Goal: Book appointment/travel/reservation

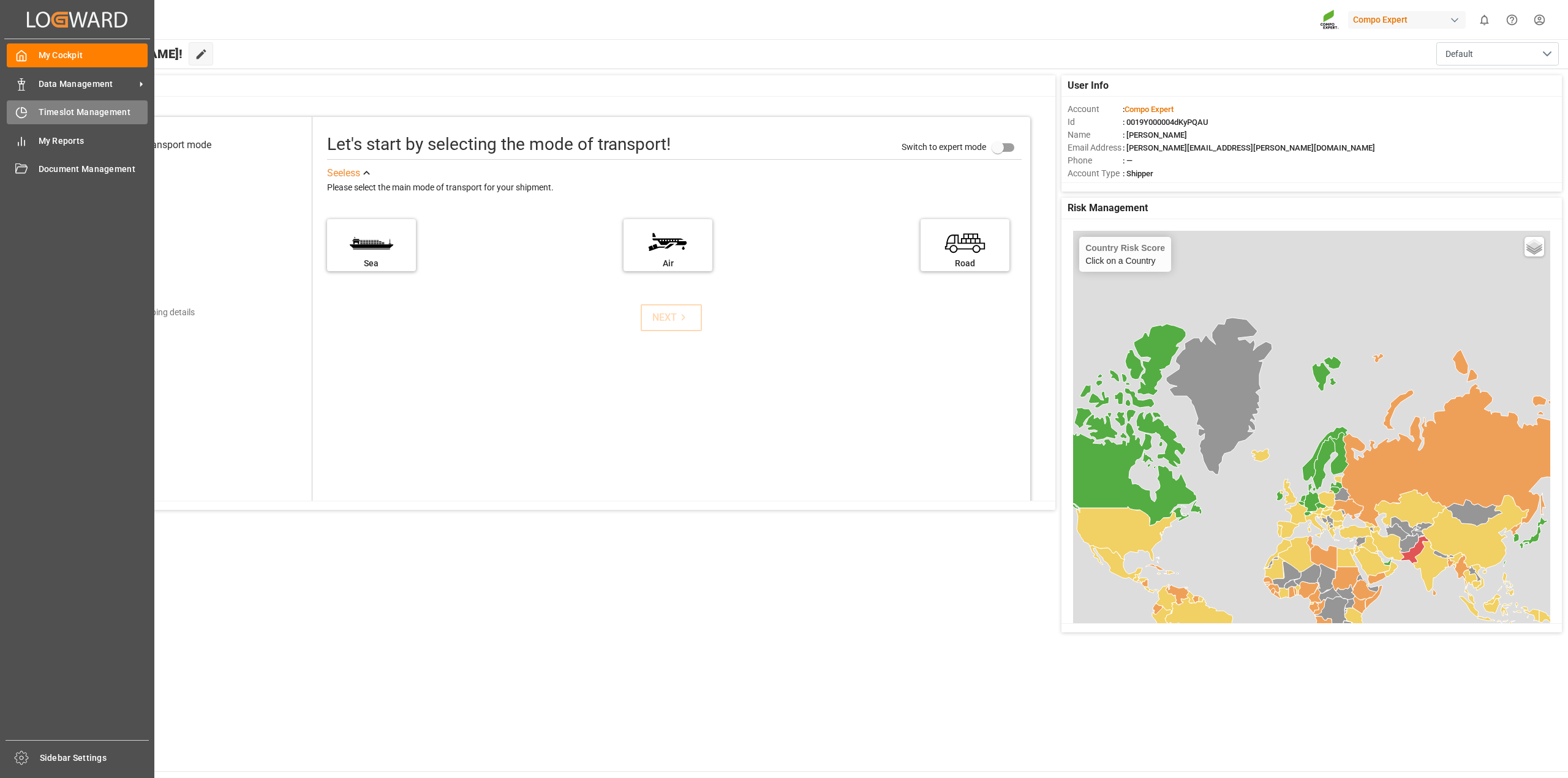
click at [33, 107] on div "Timeslot Management Timeslot Management" at bounding box center [77, 112] width 141 height 23
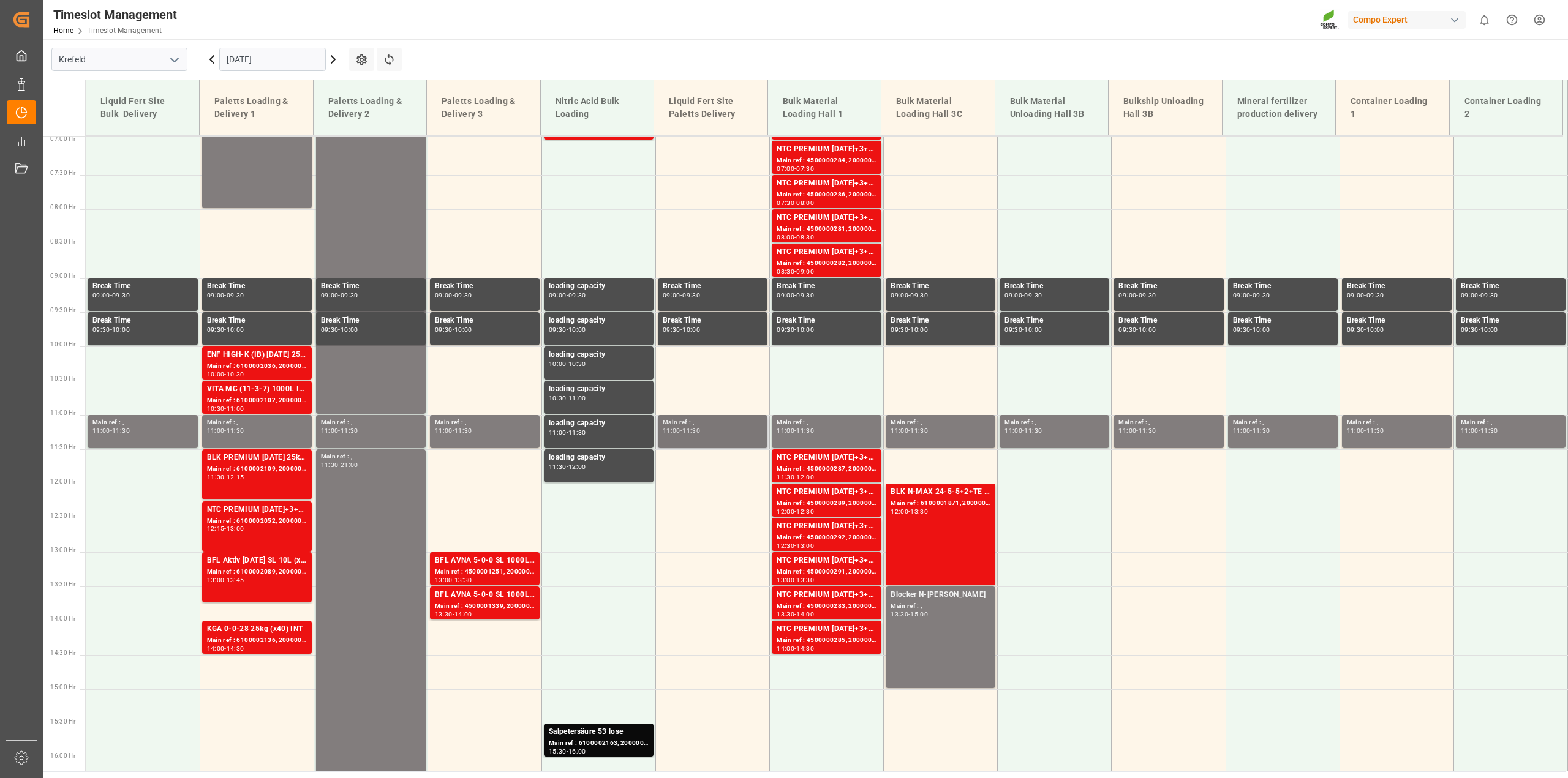
scroll to position [485, 0]
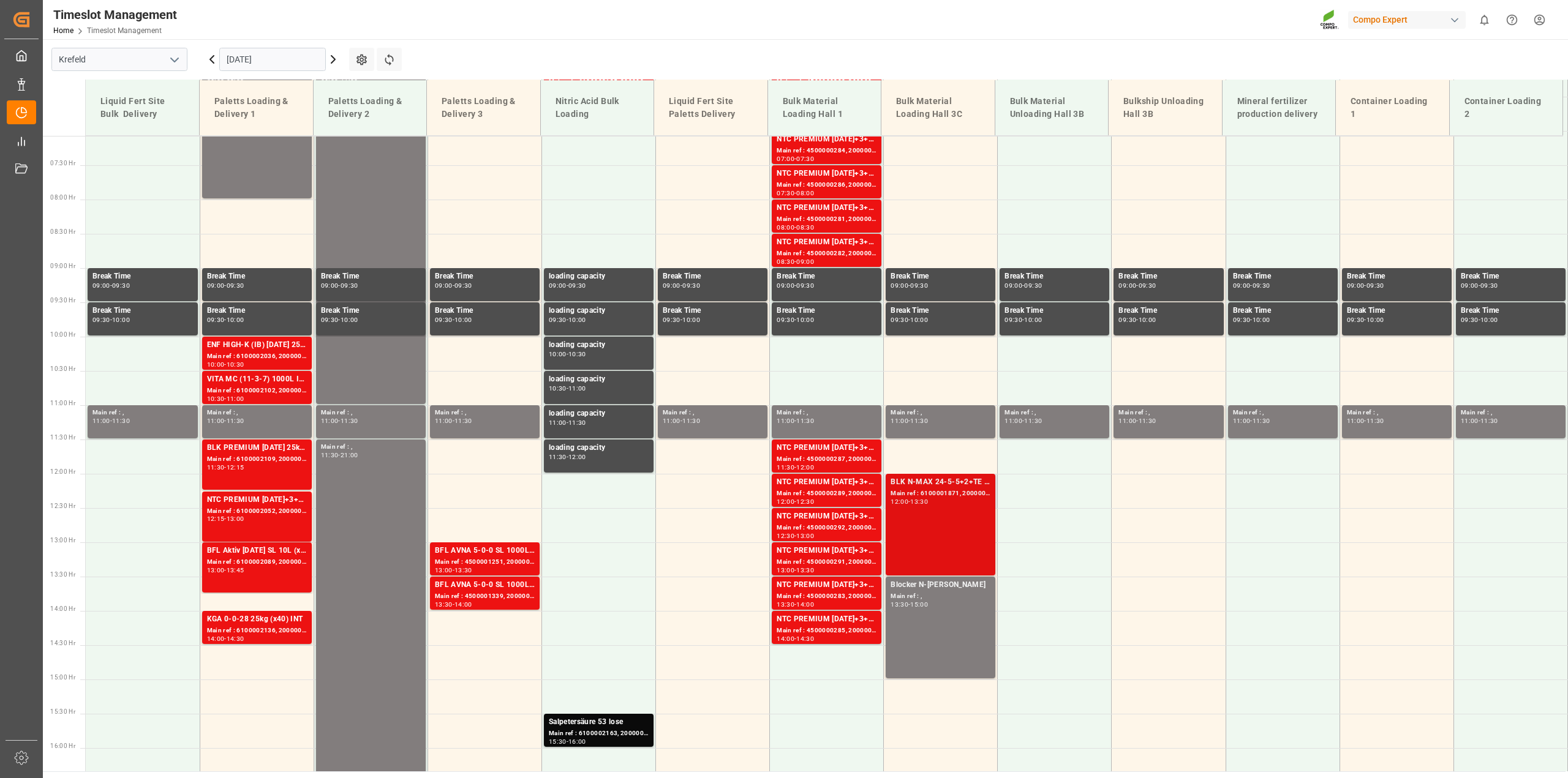
click at [953, 490] on div "Main ref : 6100001871, 2000001462" at bounding box center [940, 494] width 100 height 10
click at [335, 63] on icon at bounding box center [334, 60] width 15 height 15
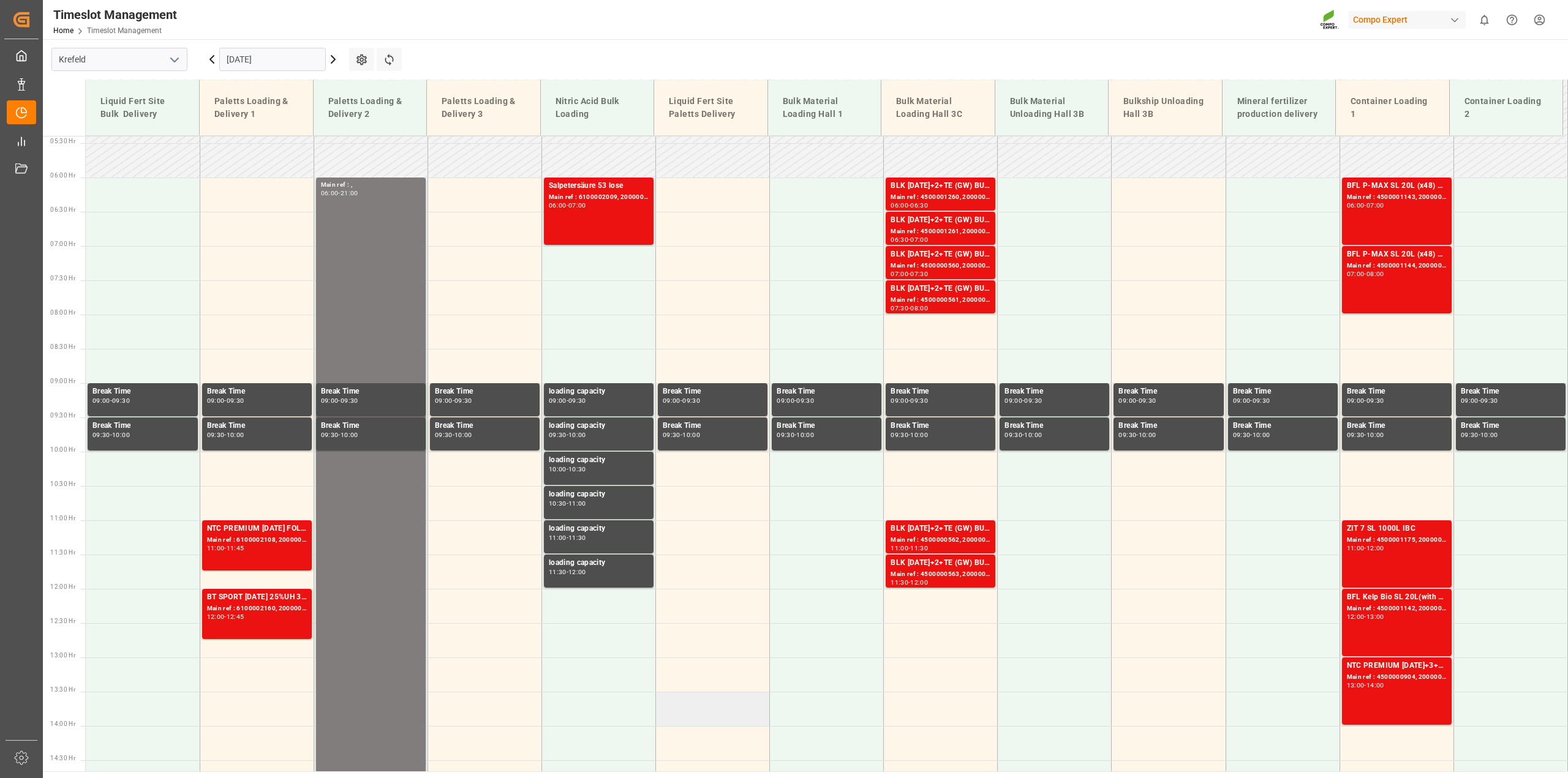
scroll to position [125, 0]
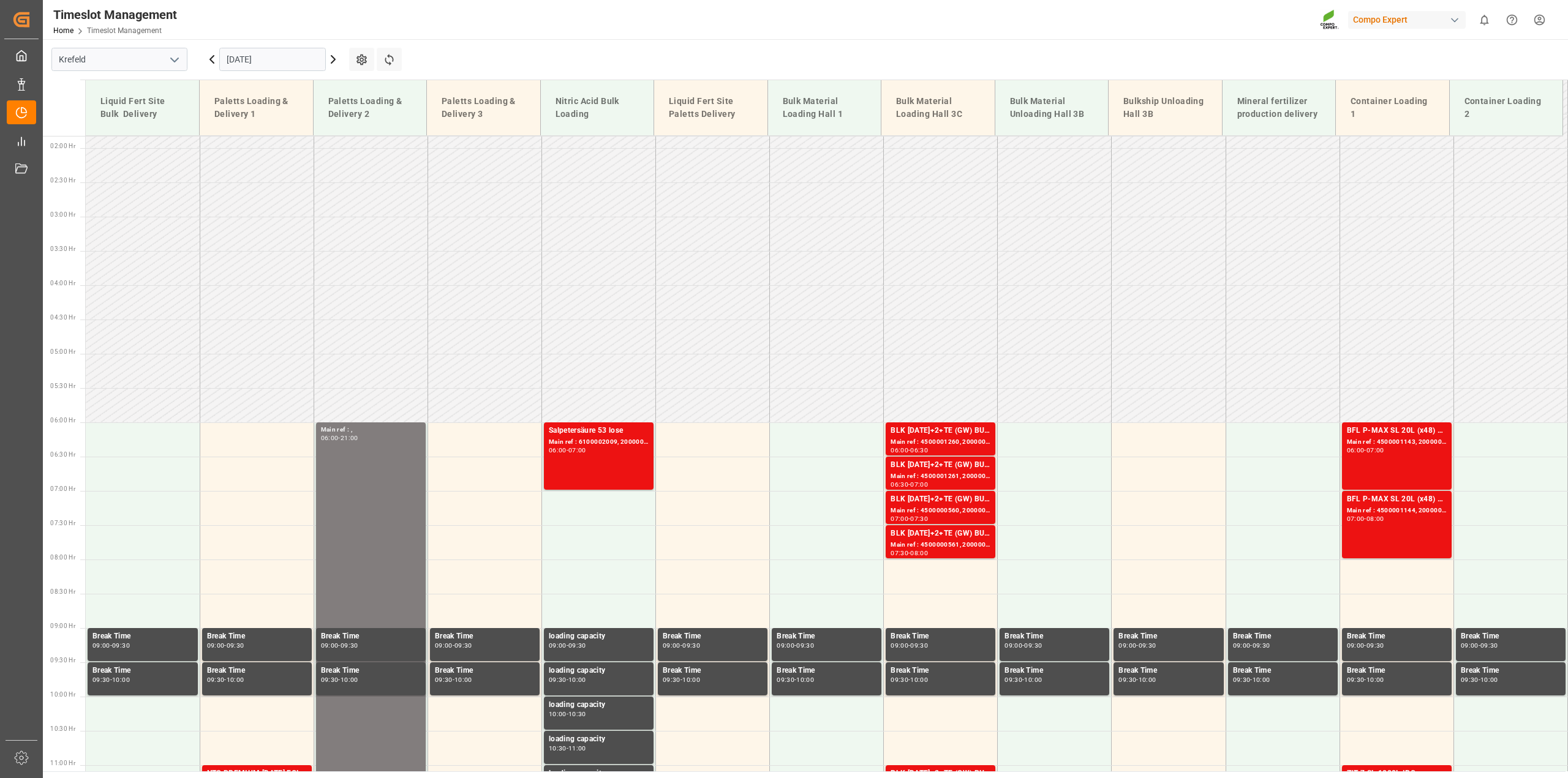
click at [300, 62] on input "[DATE]" at bounding box center [272, 60] width 106 height 23
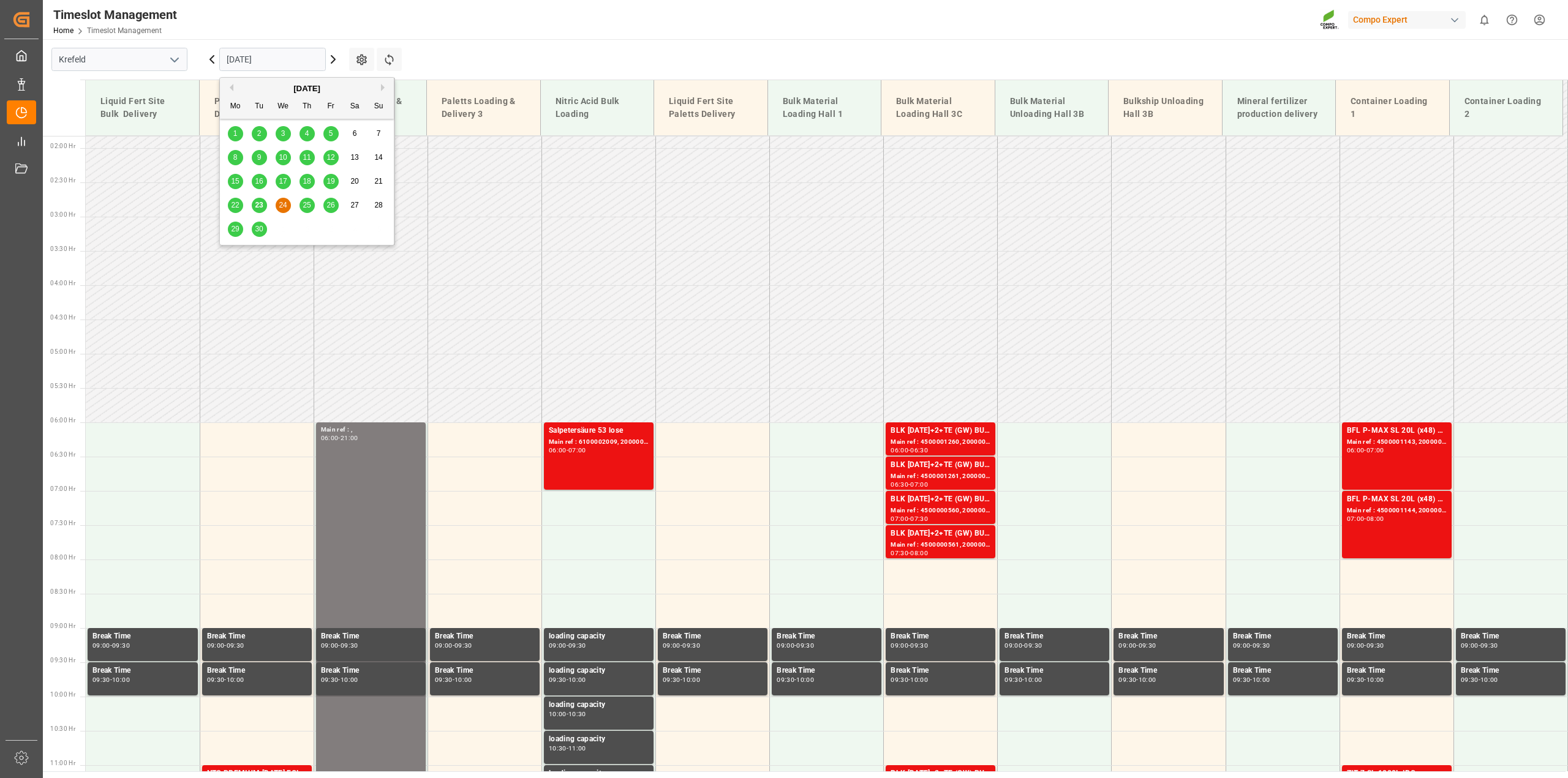
click at [308, 206] on span "25" at bounding box center [306, 205] width 8 height 8
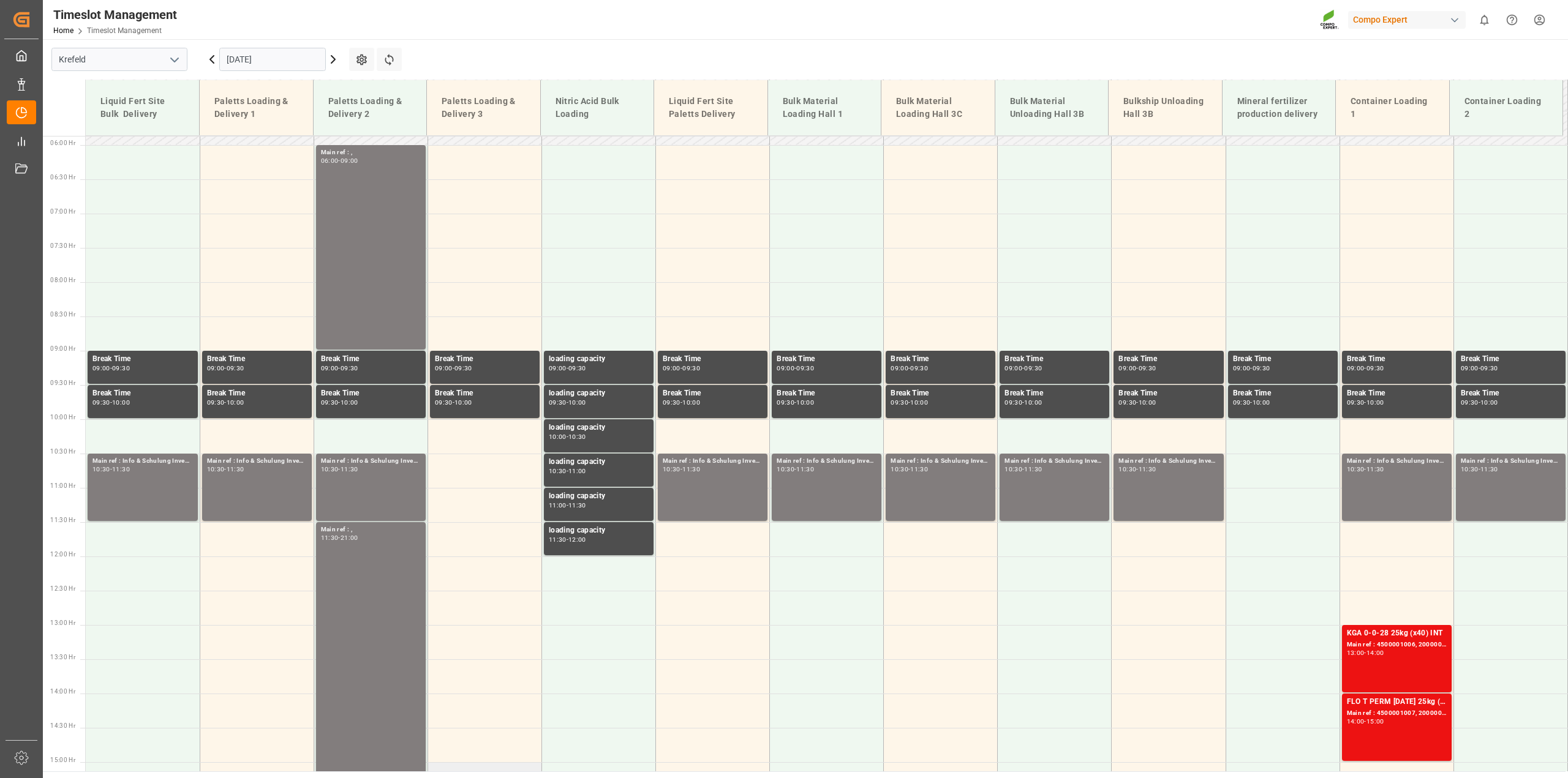
scroll to position [247, 0]
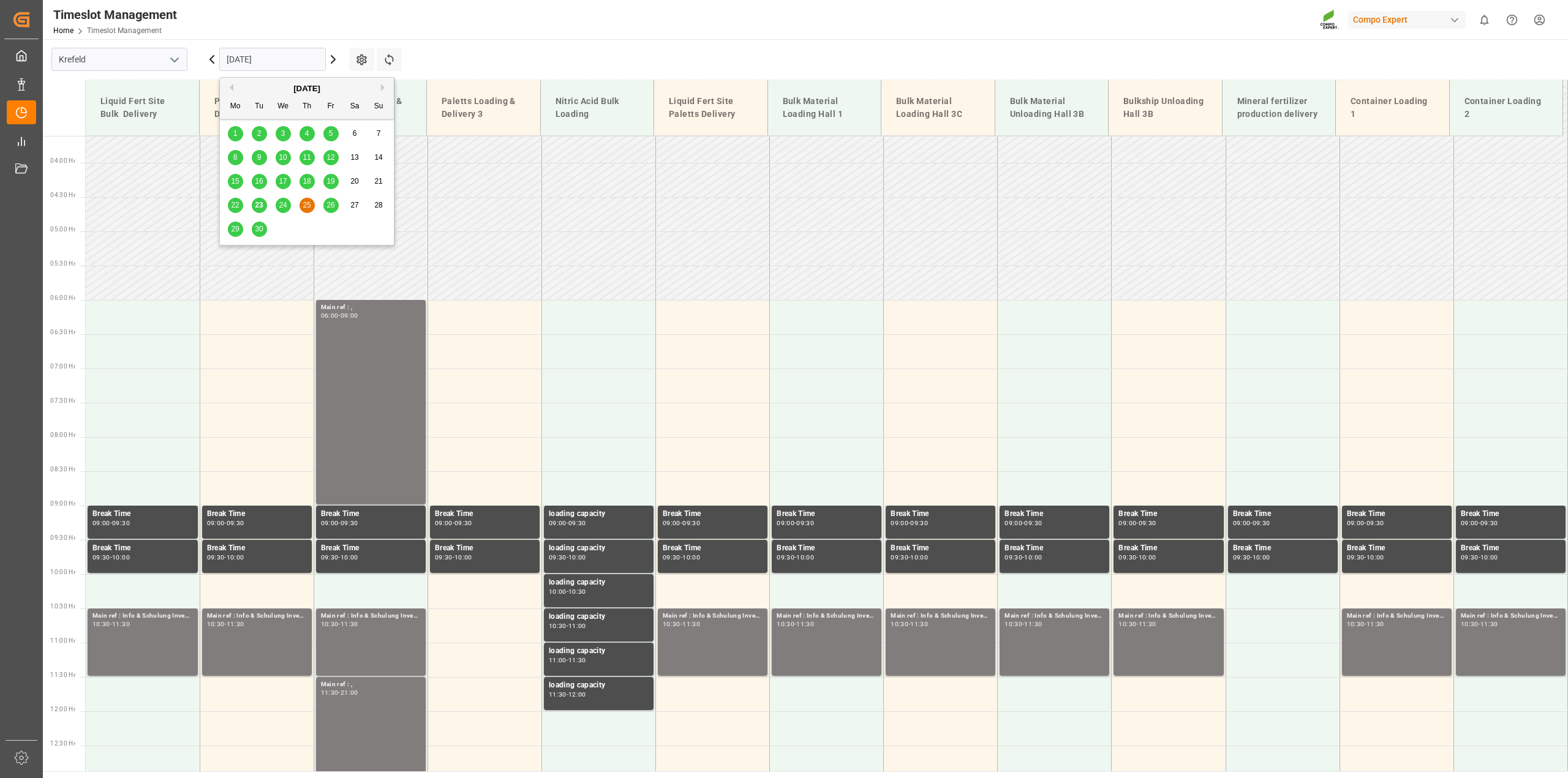
click at [306, 63] on input "[DATE]" at bounding box center [272, 60] width 106 height 23
click at [333, 201] on span "26" at bounding box center [330, 205] width 8 height 8
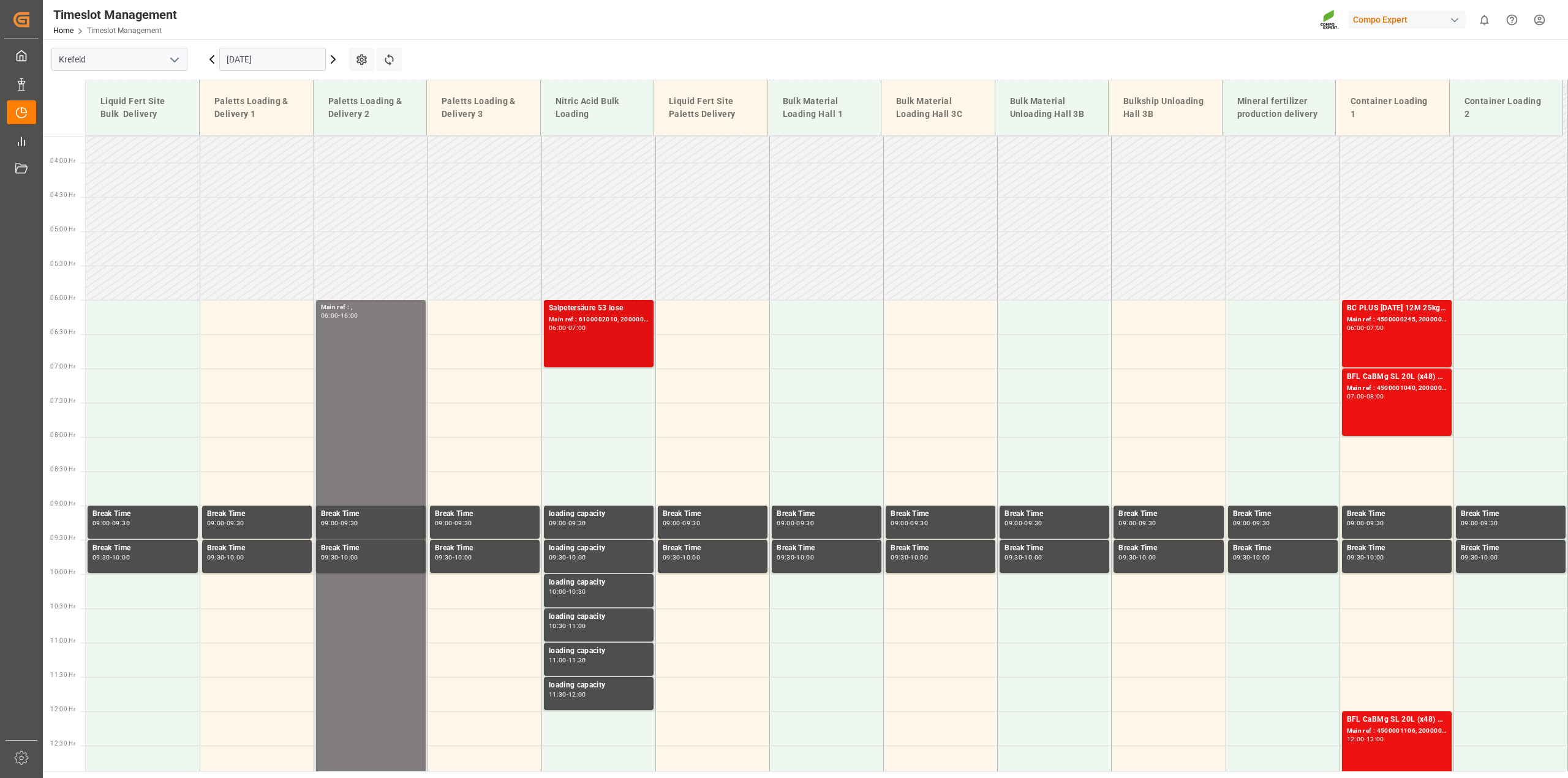
click at [597, 319] on div "Main ref : 6100002010, 2000001542" at bounding box center [598, 319] width 100 height 10
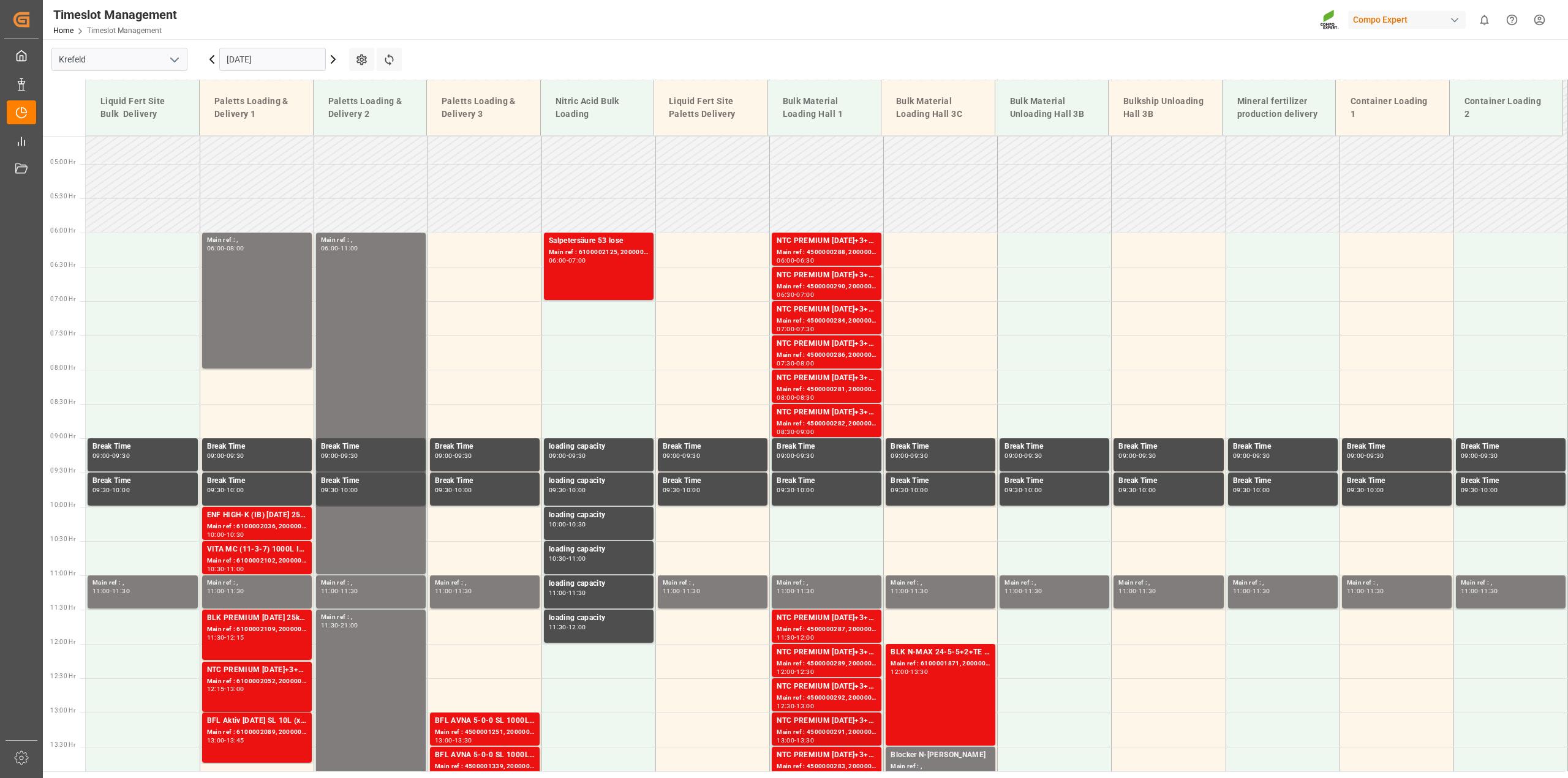
scroll to position [309, 0]
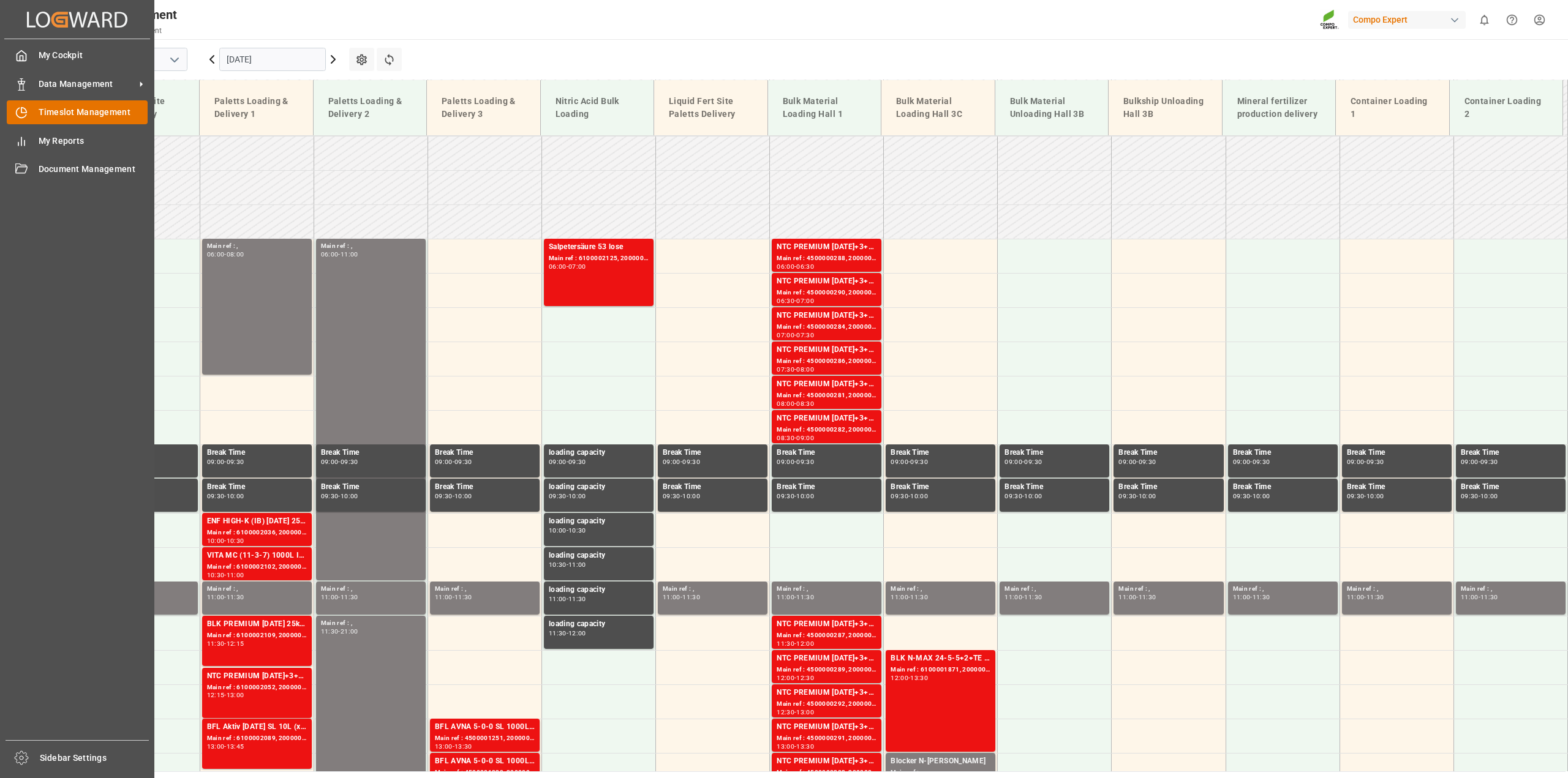
click at [36, 106] on div "Timeslot Management Timeslot Management" at bounding box center [77, 112] width 141 height 23
click at [37, 111] on div "Timeslot Management Timeslot Management" at bounding box center [77, 112] width 141 height 23
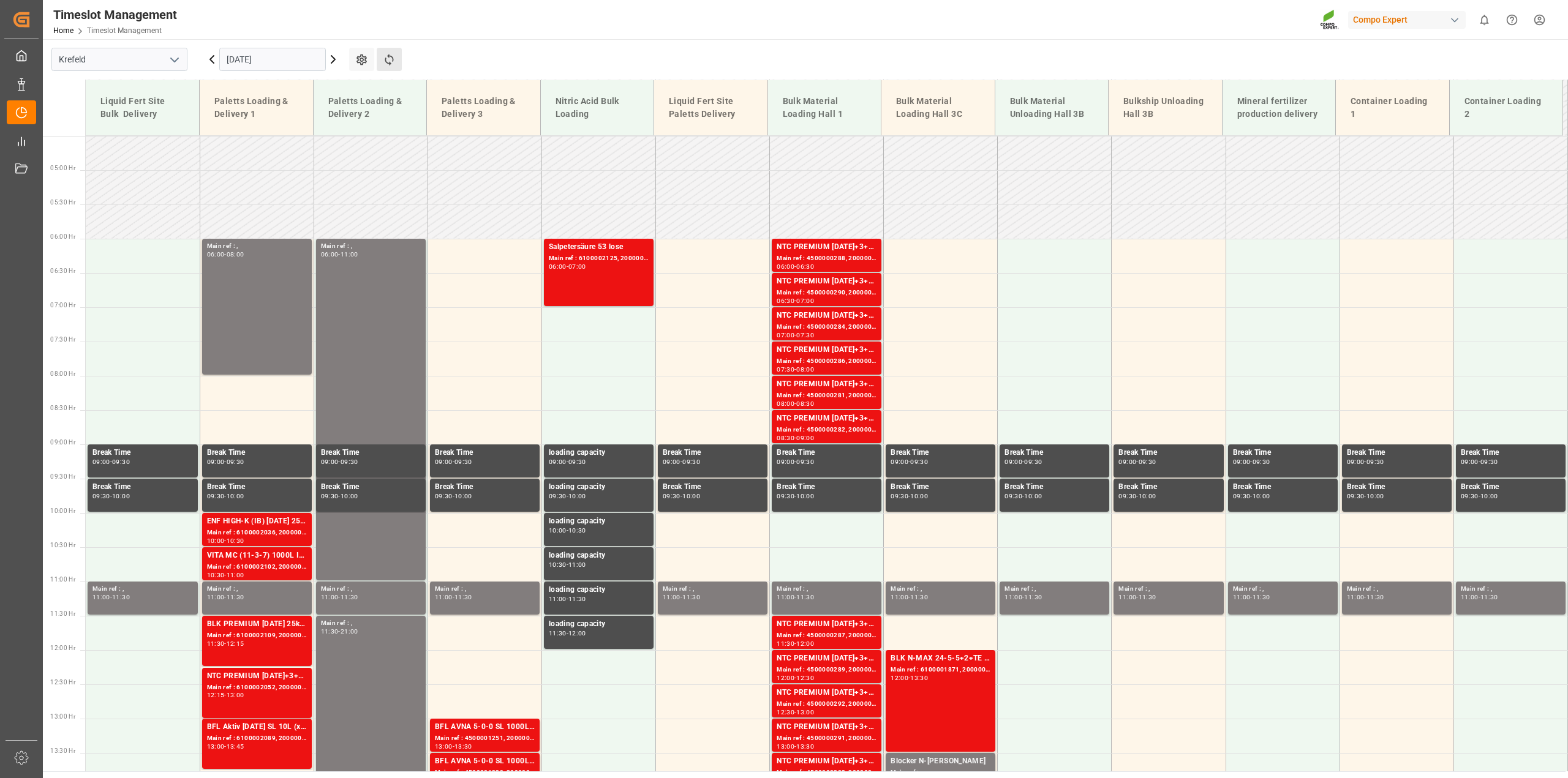
click at [387, 67] on button "Refresh Time Slots" at bounding box center [389, 60] width 25 height 23
click at [584, 289] on div "Salpetersäure 53 lose Main ref : 6100002125, 2000001647 06:00 - 07:00" at bounding box center [598, 272] width 100 height 63
